Goal: Transaction & Acquisition: Purchase product/service

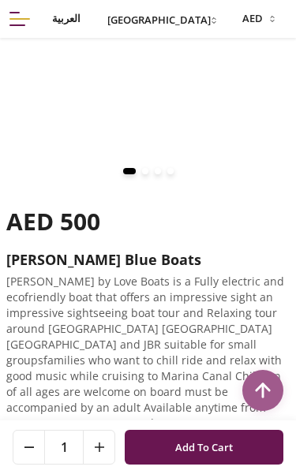
scroll to position [339, 3]
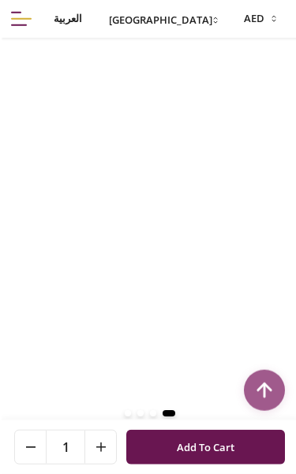
scroll to position [99, 0]
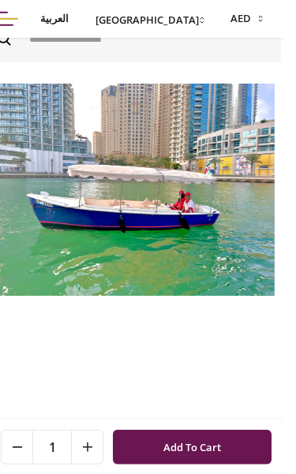
scroll to position [0, 3]
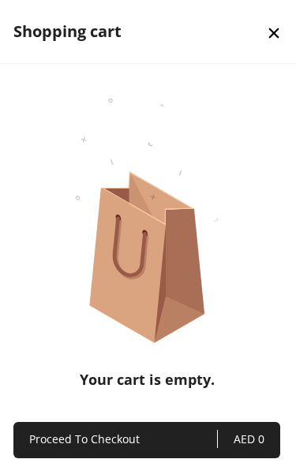
click at [286, 27] on button "close" at bounding box center [273, 32] width 44 height 60
